Goal: Navigation & Orientation: Find specific page/section

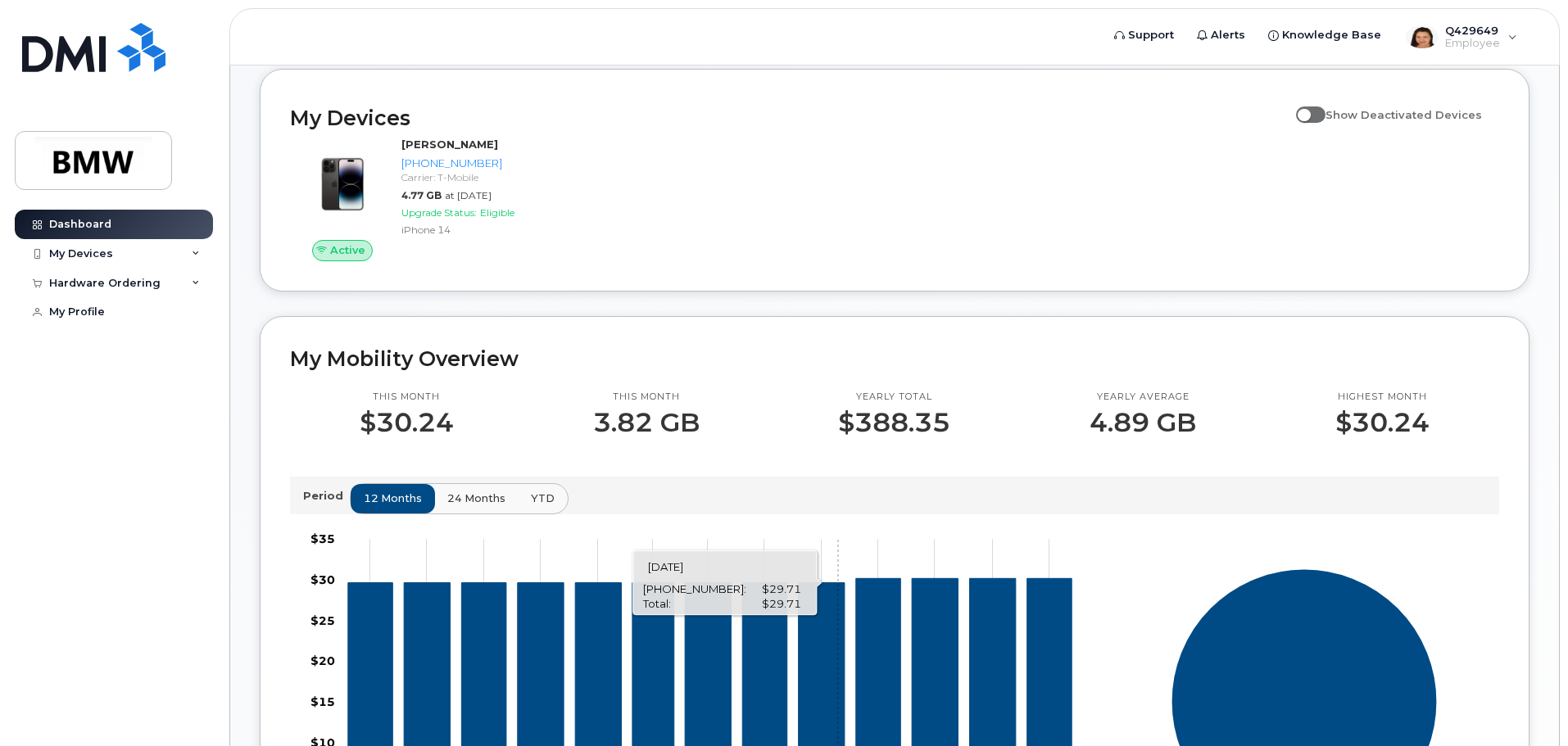
scroll to position [172, 0]
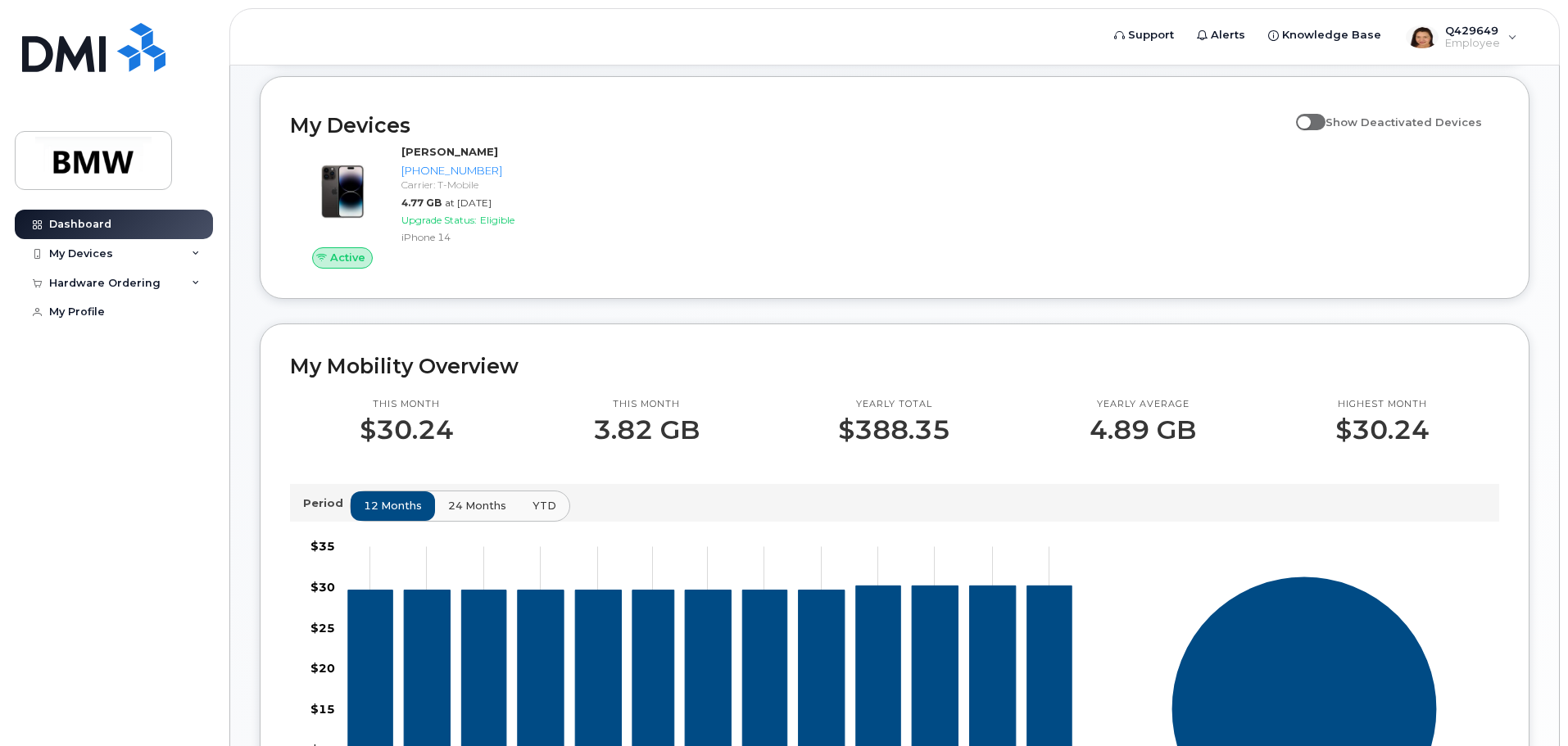
click at [456, 513] on span "24 months" at bounding box center [477, 505] width 58 height 16
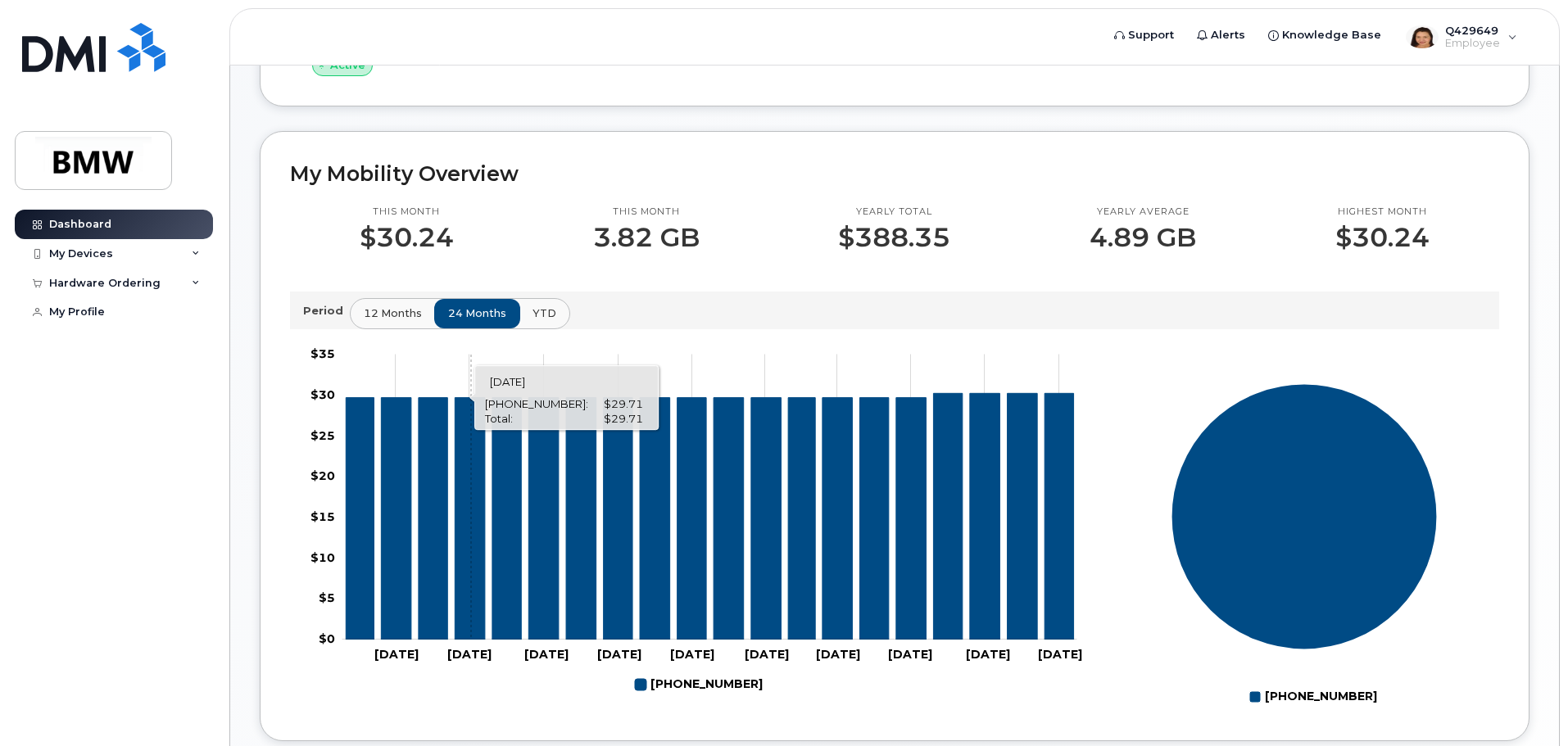
scroll to position [336, 0]
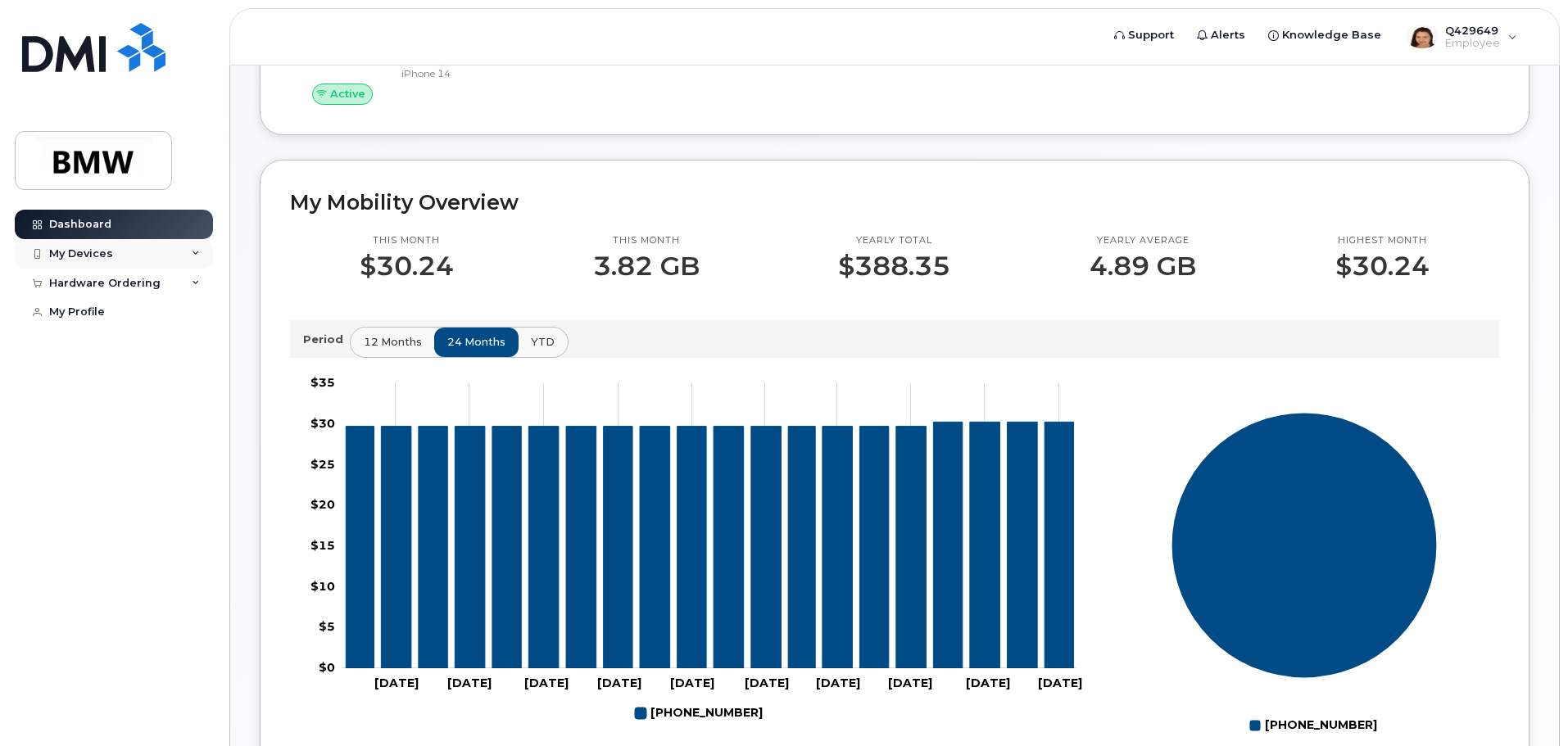
click at [102, 255] on div "My Devices" at bounding box center [81, 254] width 64 height 13
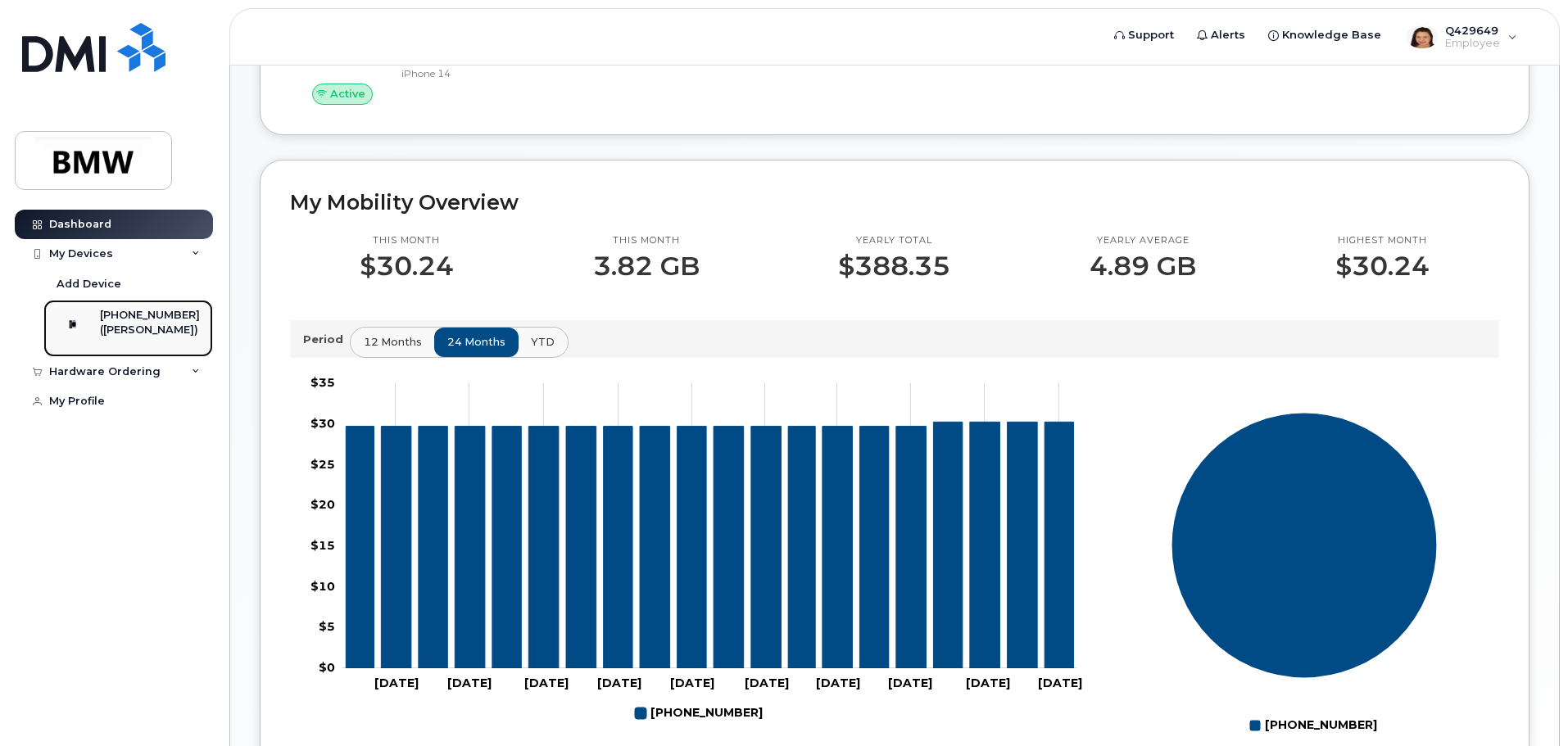
click at [151, 321] on div "[PHONE_NUMBER]" at bounding box center [150, 316] width 100 height 15
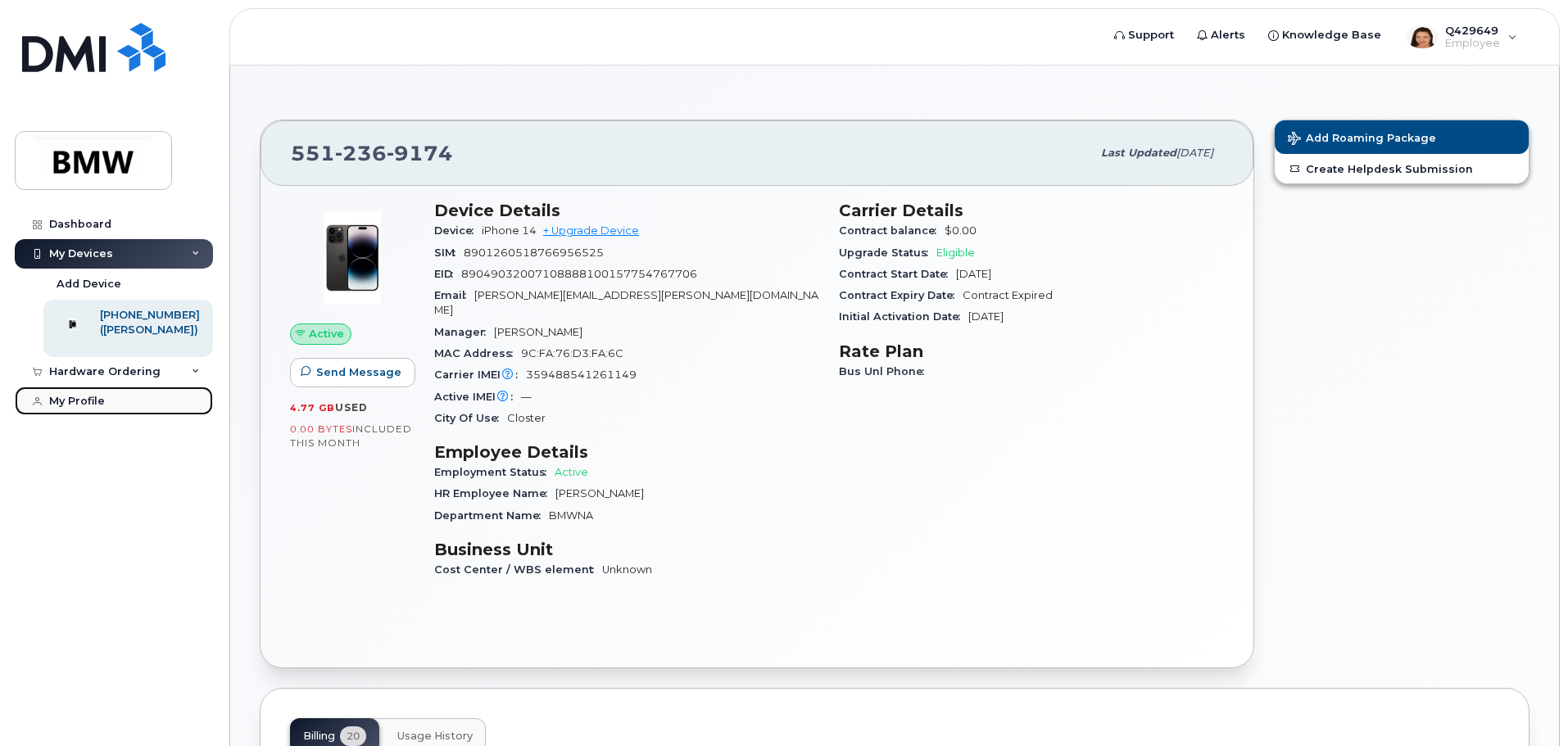
click at [84, 408] on div "My Profile" at bounding box center [76, 401] width 56 height 13
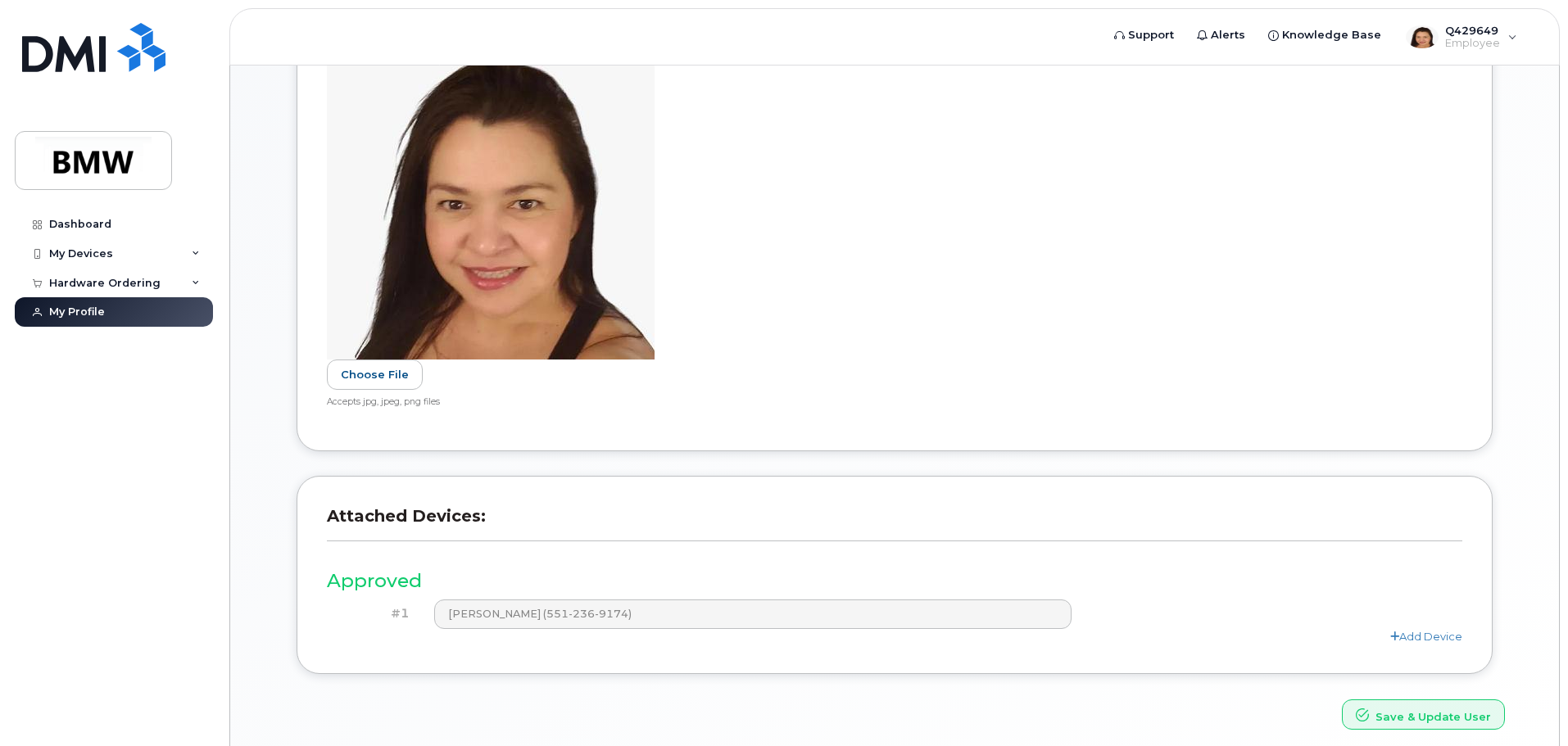
scroll to position [555, 0]
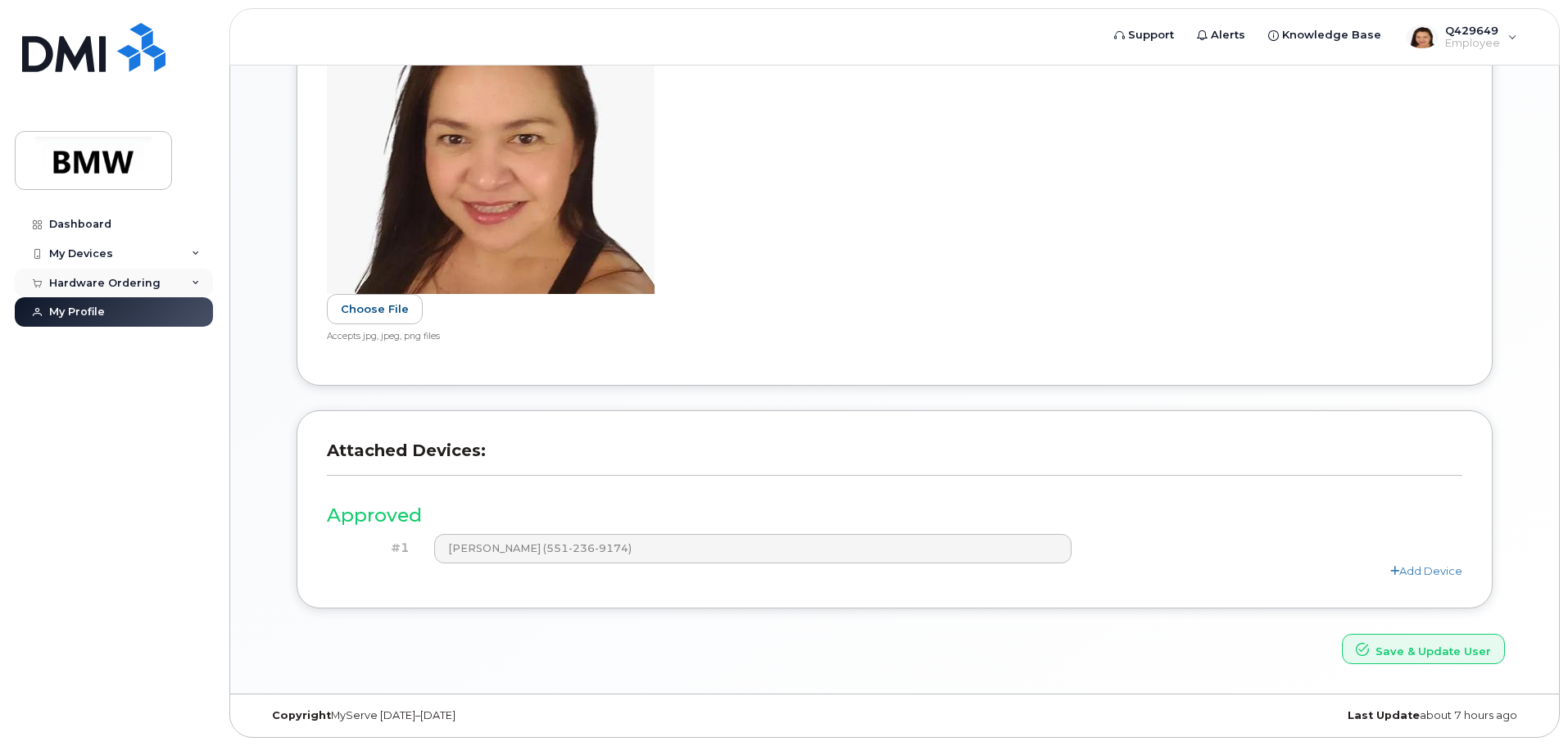
click at [73, 283] on div "Hardware Ordering" at bounding box center [105, 283] width 111 height 13
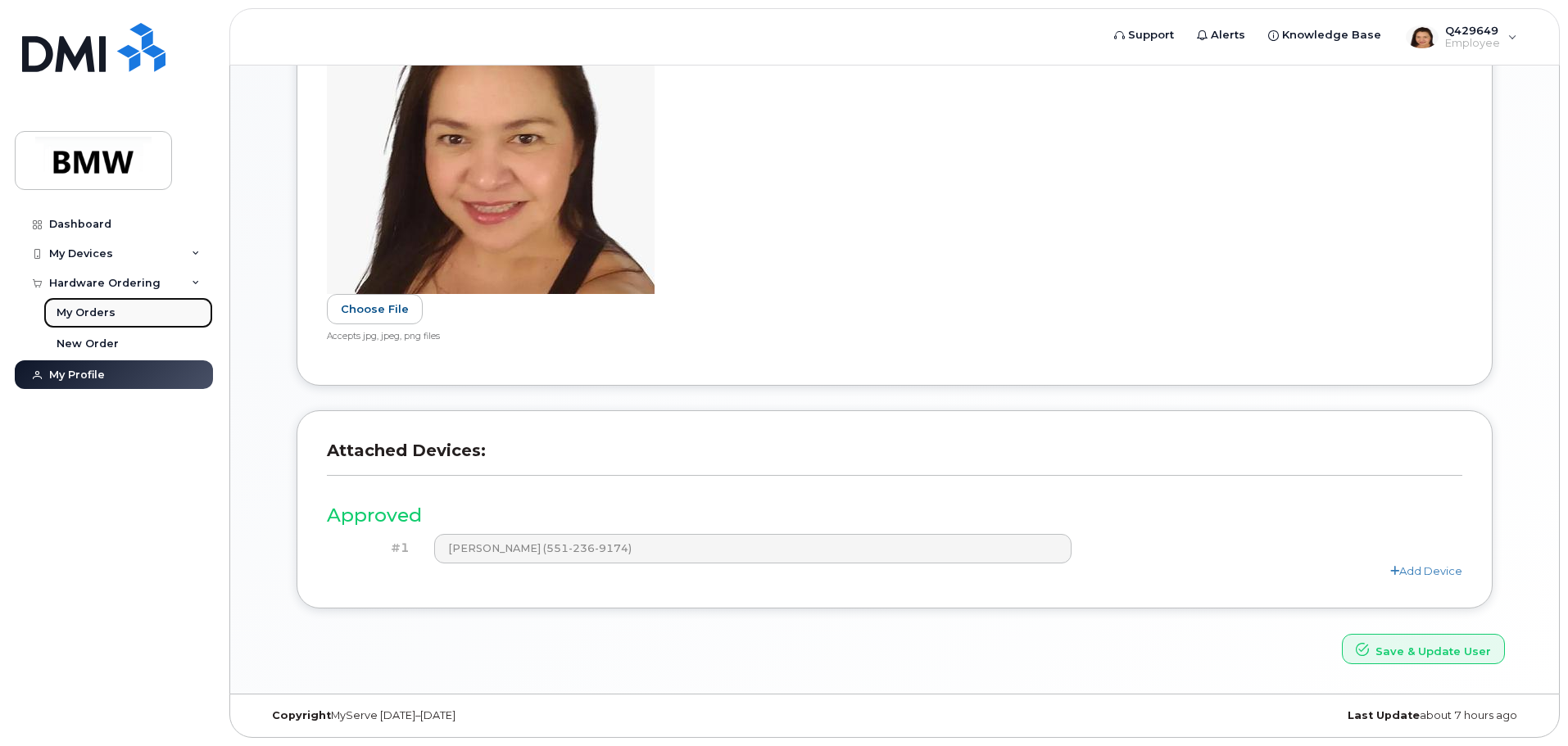
click at [107, 310] on div "My Orders" at bounding box center [86, 313] width 59 height 15
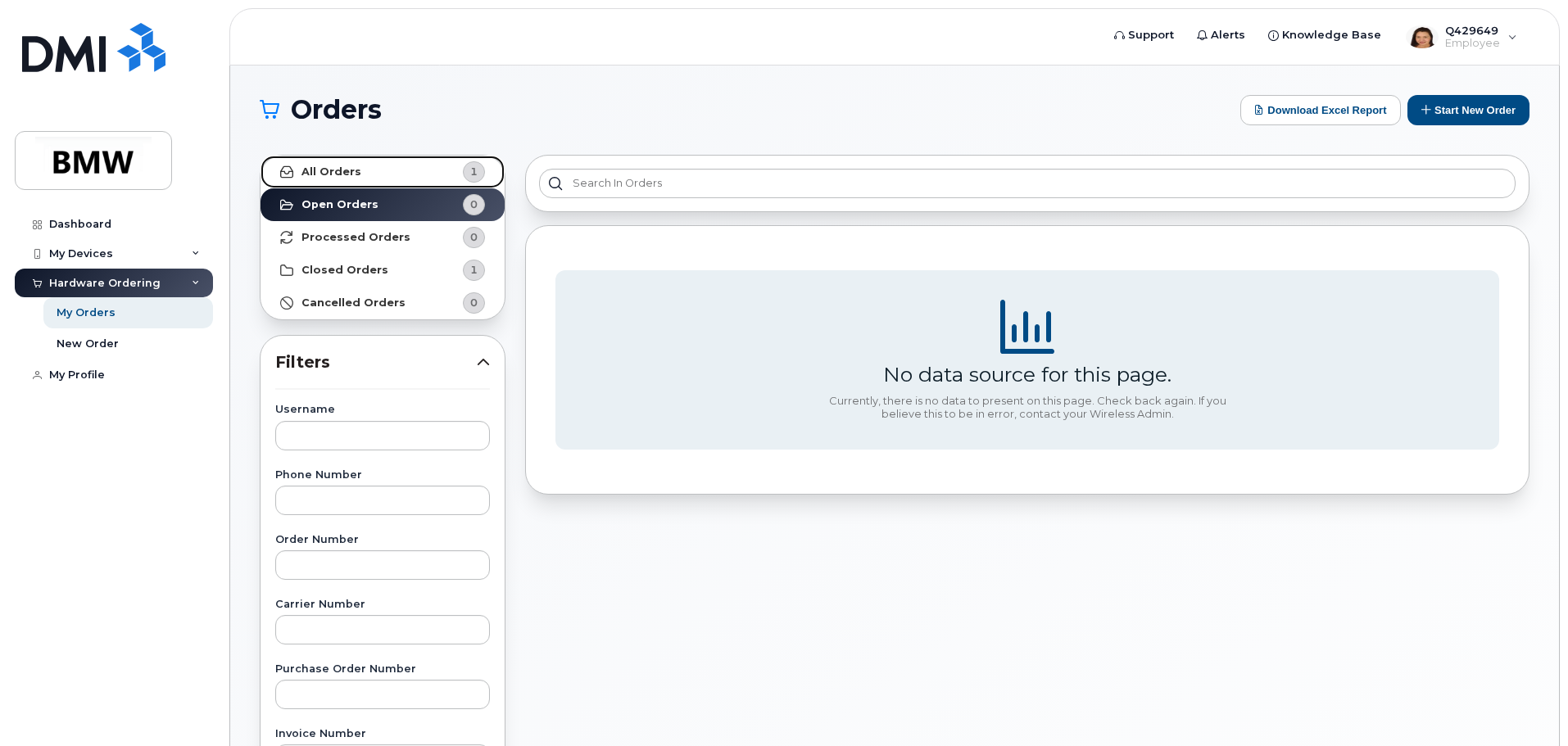
click at [342, 172] on strong "All Orders" at bounding box center [332, 172] width 60 height 13
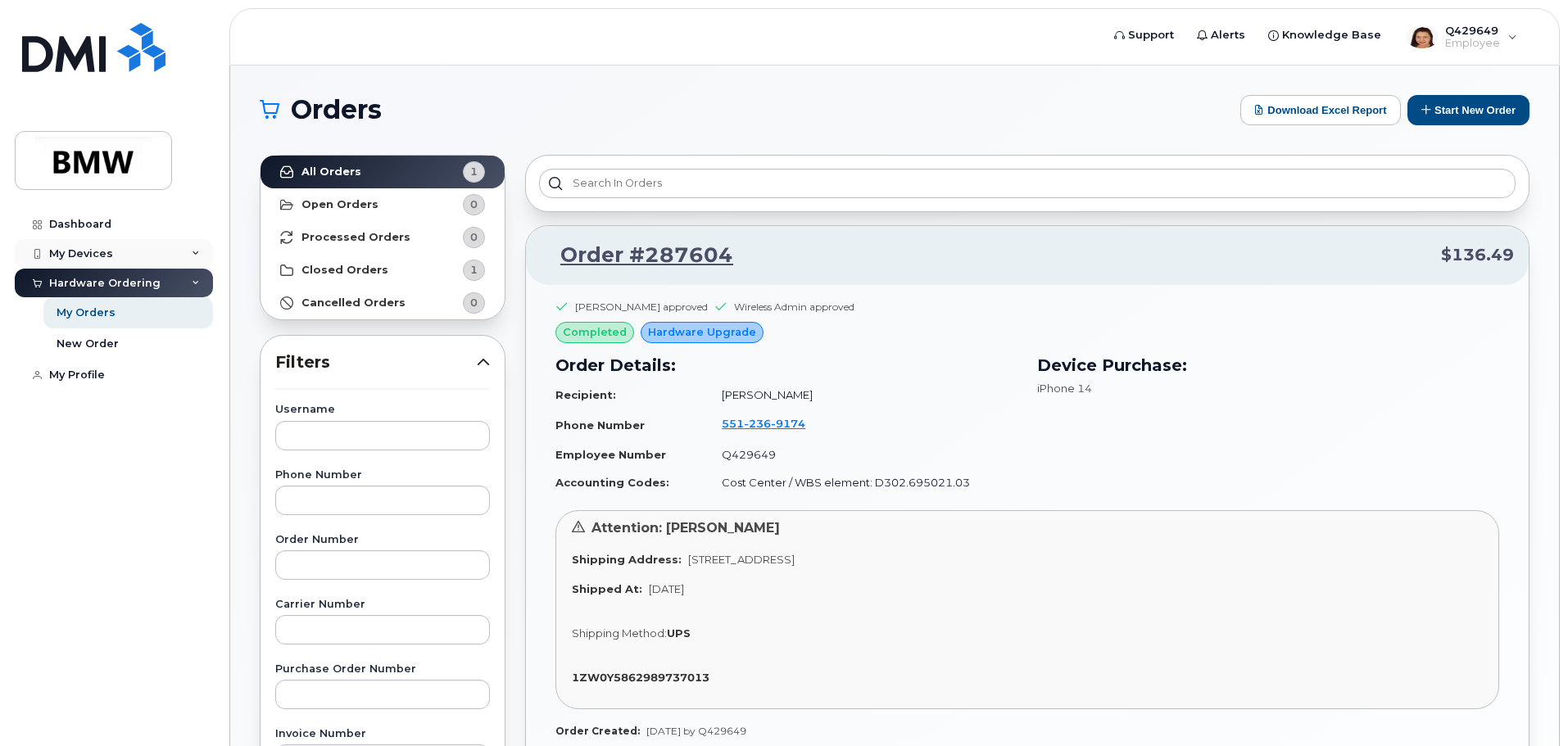
click at [90, 248] on div "My Devices" at bounding box center [81, 254] width 64 height 13
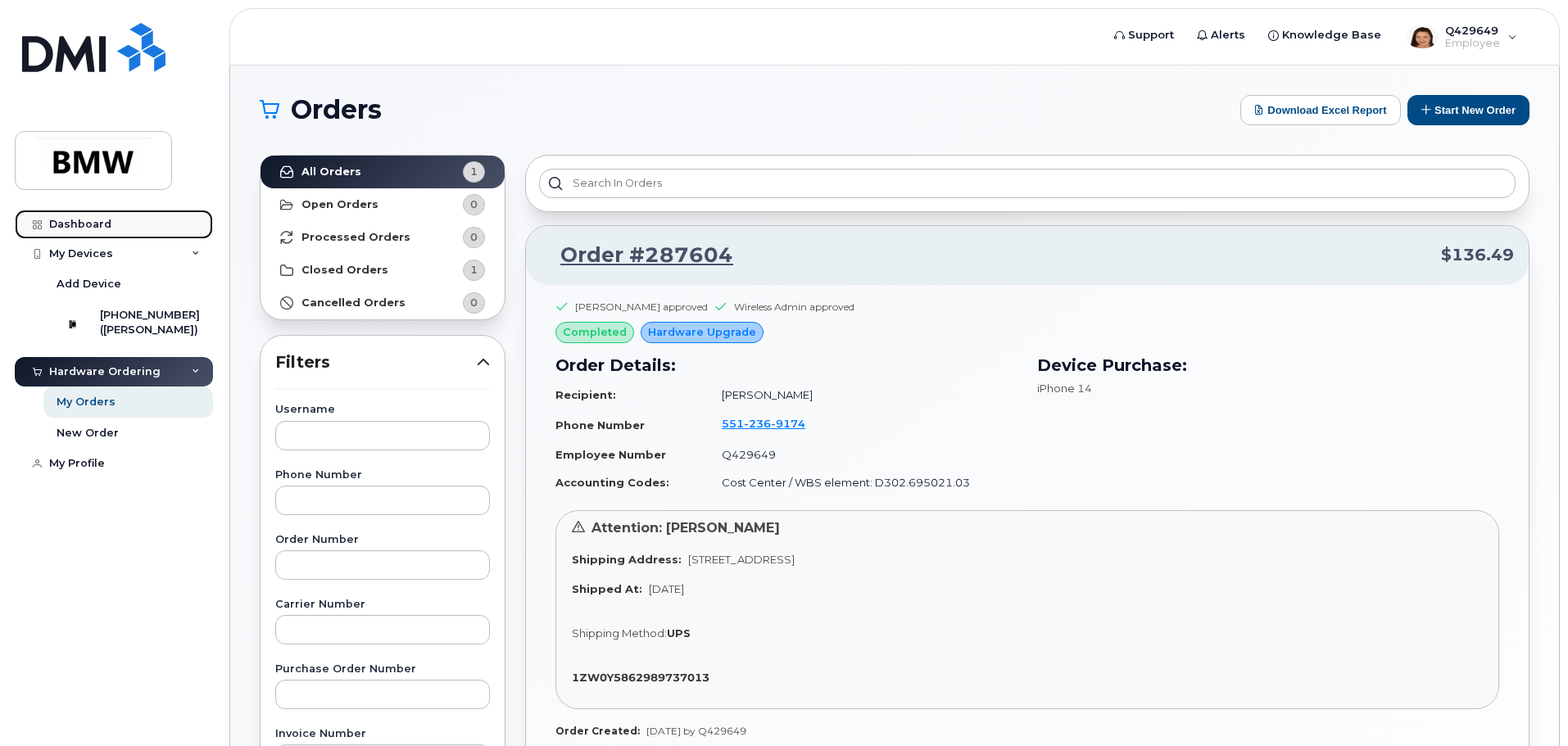
click at [100, 227] on div "Dashboard" at bounding box center [80, 224] width 62 height 13
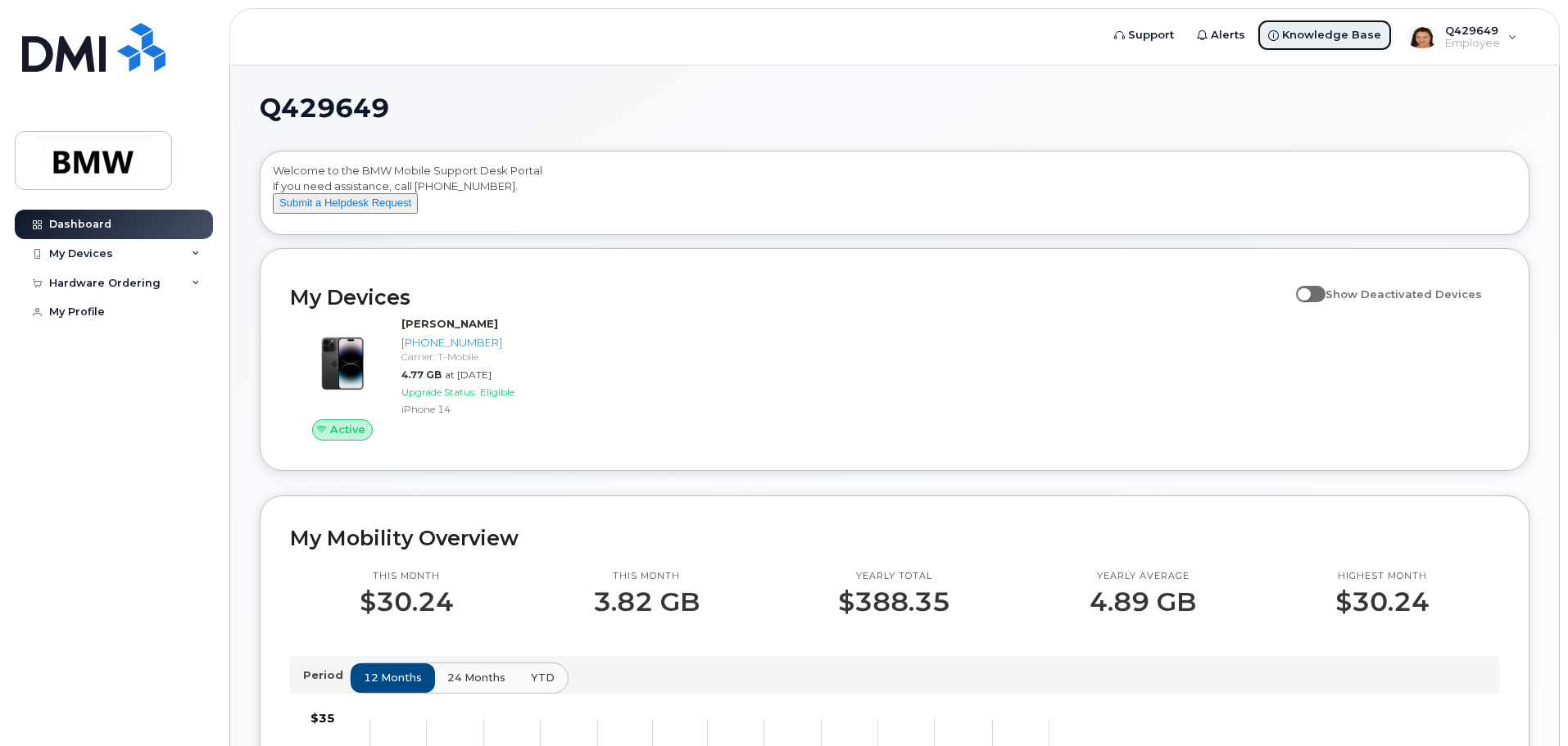
click at [1298, 34] on span "Knowledge Base" at bounding box center [1331, 36] width 99 height 17
click at [1477, 34] on span "Q429649" at bounding box center [1472, 31] width 55 height 13
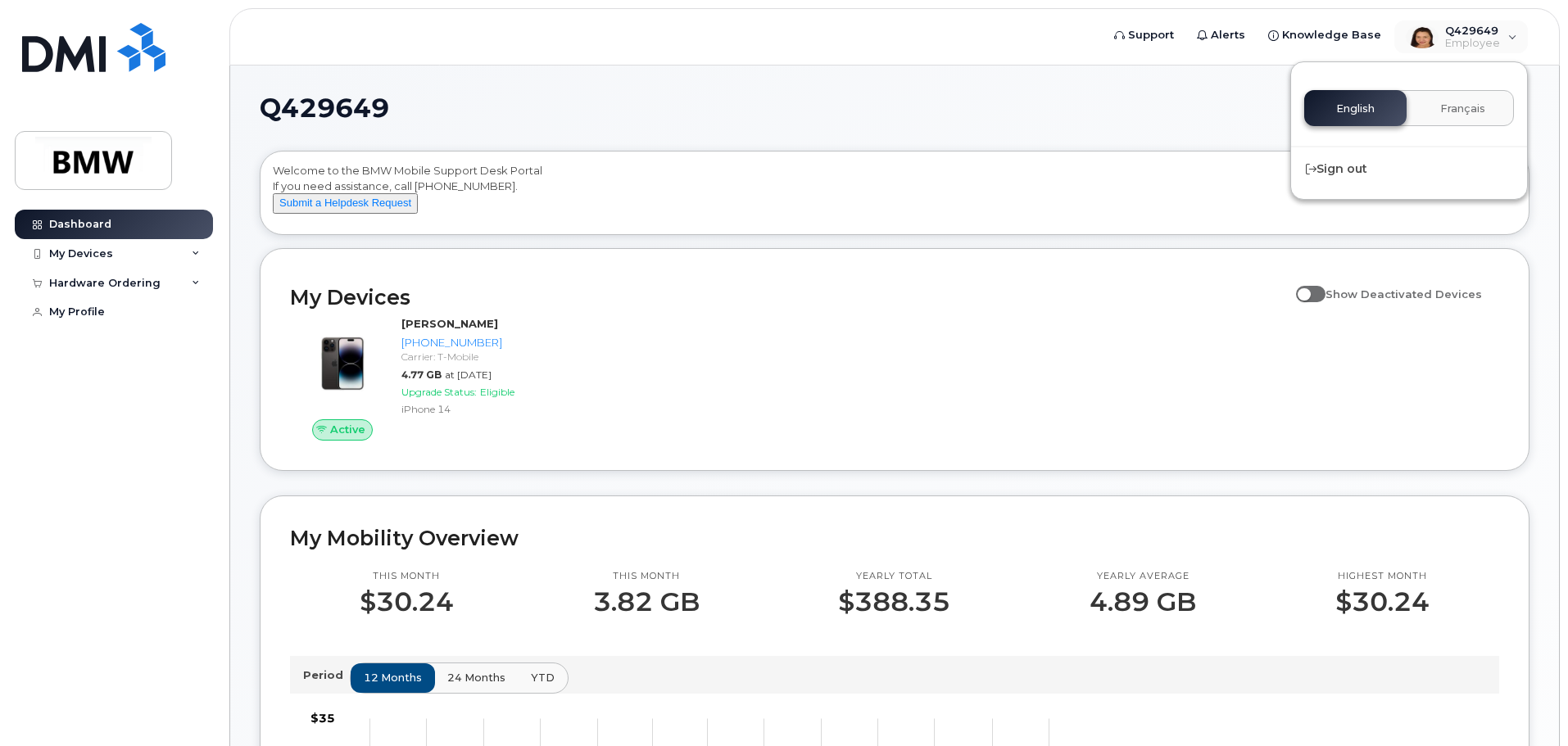
click at [762, 125] on div "Q429649 Welcome to the BMW Mobile Support Desk Portal If you need assistance, c…" at bounding box center [895, 732] width 1270 height 1275
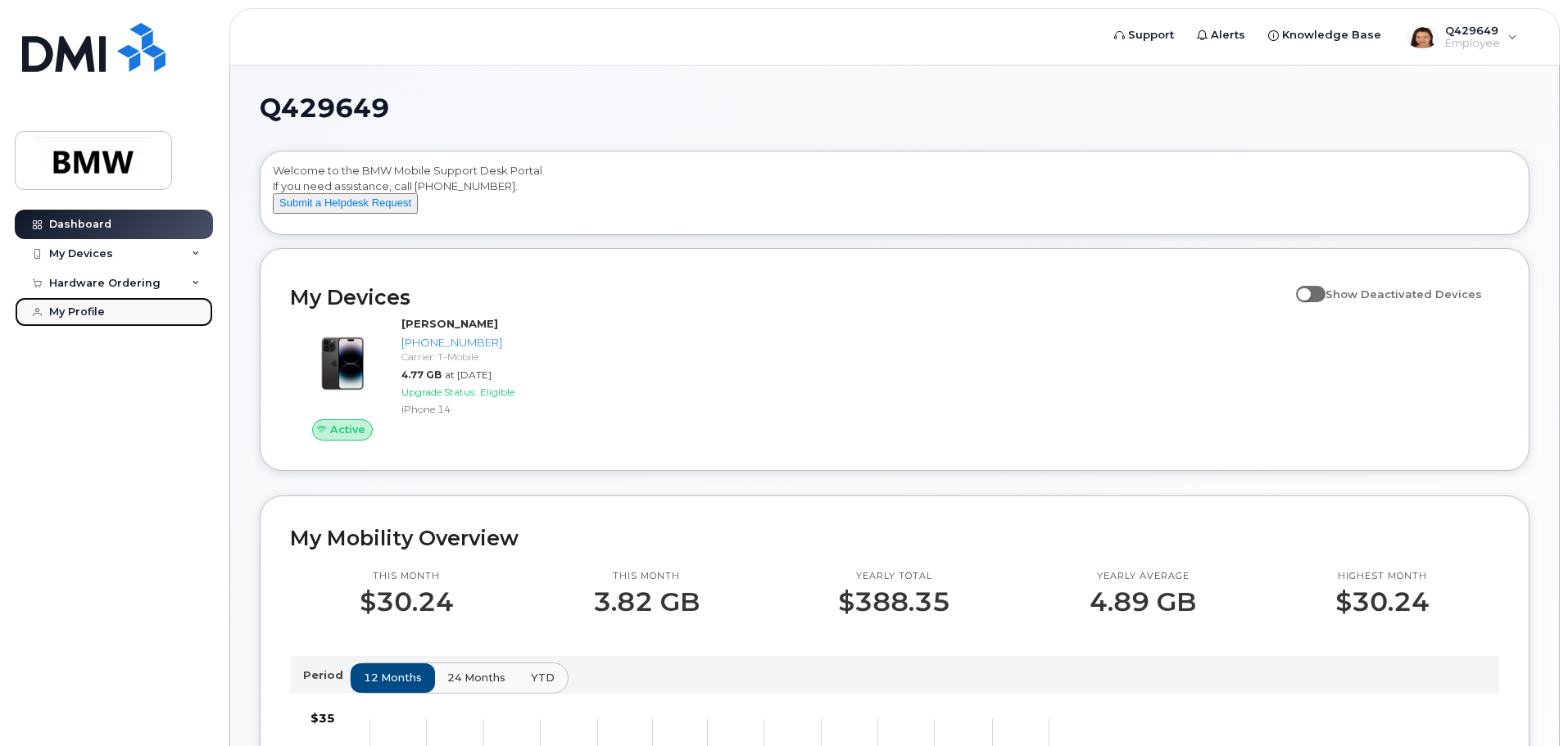
click at [83, 312] on div "My Profile" at bounding box center [76, 312] width 56 height 13
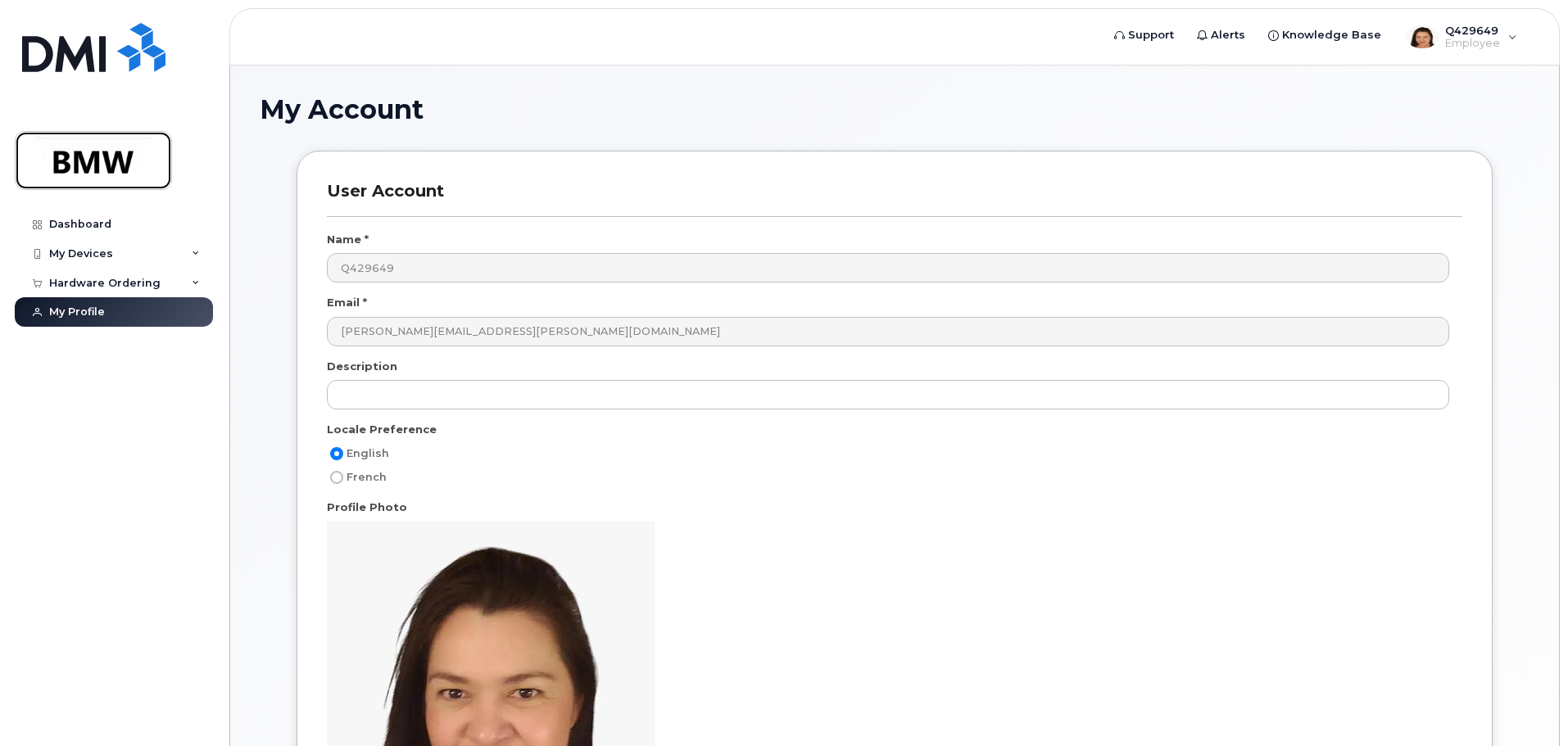
click at [74, 164] on img at bounding box center [93, 160] width 126 height 47
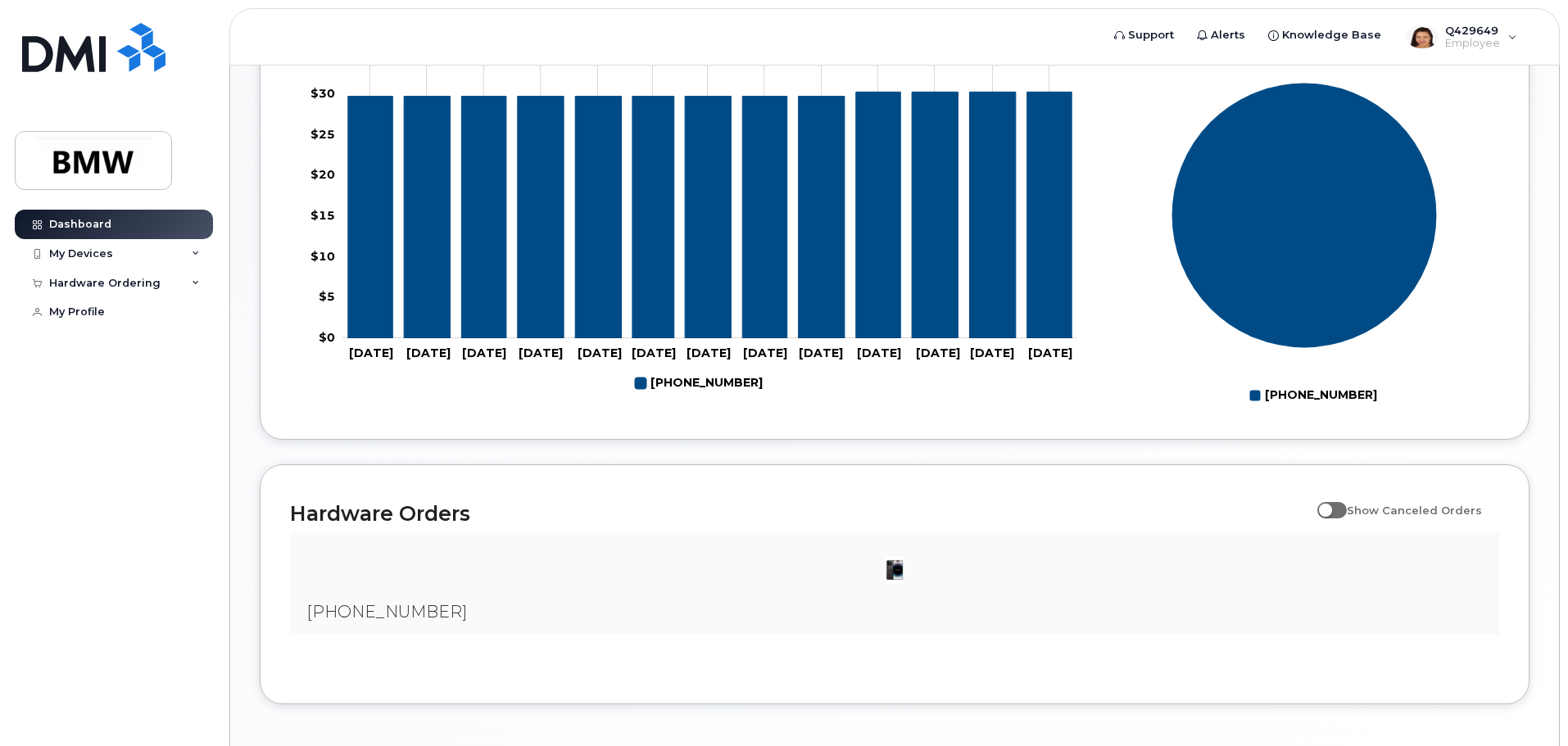
scroll to position [745, 0]
